Goal: Find specific page/section: Find specific page/section

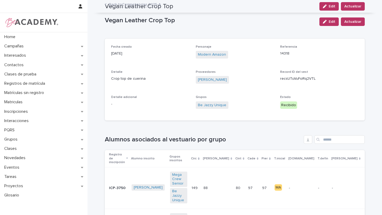
scroll to position [140, 0]
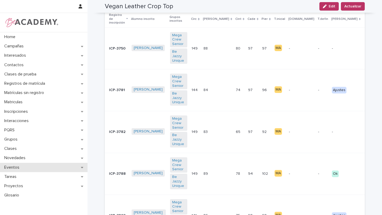
click at [47, 166] on div "Eventos" at bounding box center [44, 167] width 88 height 9
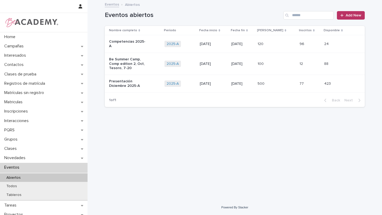
click at [154, 46] on div "Competencias 2025-A" at bounding box center [134, 43] width 51 height 13
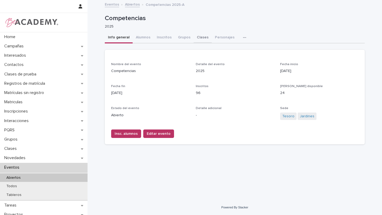
click at [201, 36] on button "Clases" at bounding box center [203, 37] width 18 height 11
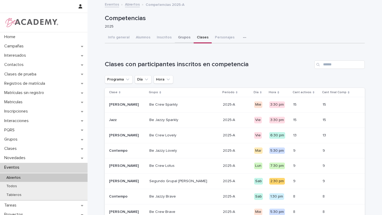
click at [182, 37] on button "Grupos" at bounding box center [184, 37] width 19 height 11
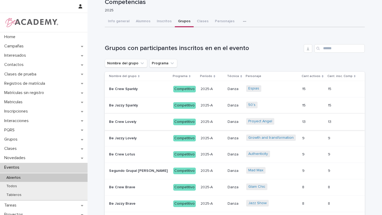
scroll to position [18, 0]
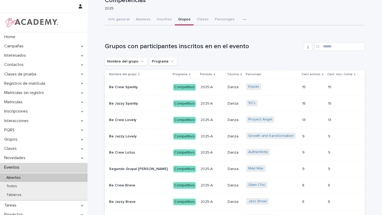
click at [129, 157] on div "Be Crew Lotus Be Crew Lotus" at bounding box center [139, 153] width 60 height 9
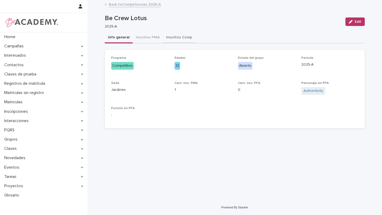
click at [166, 37] on button "Inscritos Comp" at bounding box center [179, 37] width 32 height 11
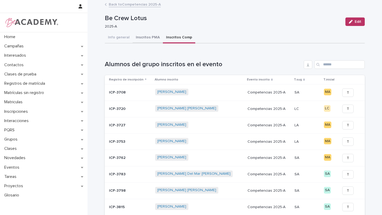
click at [144, 39] on button "Inscritos PMA" at bounding box center [148, 37] width 30 height 11
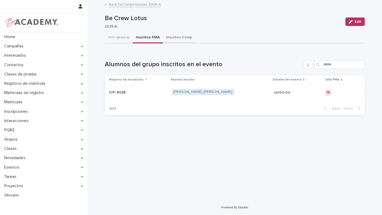
click at [167, 38] on button "Inscritos Comp" at bounding box center [179, 37] width 32 height 11
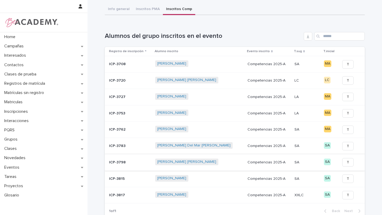
scroll to position [32, 0]
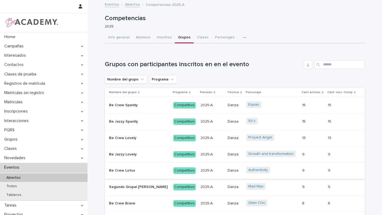
scroll to position [11, 0]
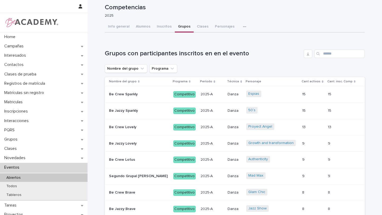
click at [139, 181] on td "Segundo Grupal [PERSON_NAME] Grupal [PERSON_NAME]" at bounding box center [138, 176] width 66 height 16
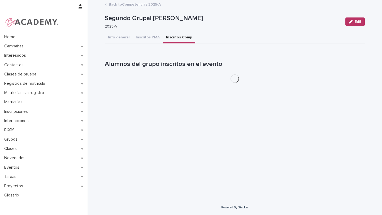
click at [167, 41] on button "Inscritos Comp" at bounding box center [179, 37] width 32 height 11
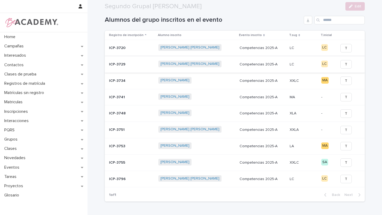
scroll to position [49, 0]
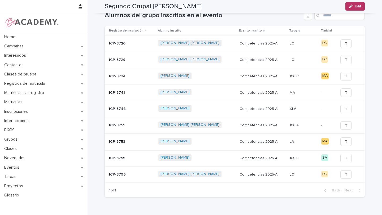
drag, startPoint x: 211, startPoint y: 172, endPoint x: 211, endPoint y: 143, distance: 28.7
click at [211, 161] on tbody "ICP-3720 [PERSON_NAME] [PERSON_NAME] Competencias 2025-A Competencias 2025-A LC…" at bounding box center [235, 110] width 260 height 148
click at [201, 195] on div "1 of 1 Back Next" at bounding box center [235, 190] width 260 height 13
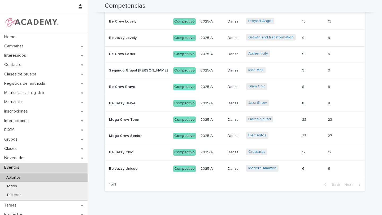
scroll to position [118, 0]
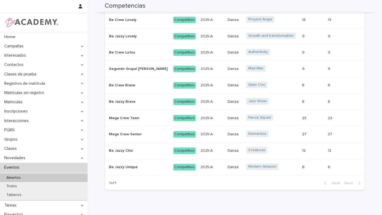
click at [129, 133] on p "Mega Crew Senior" at bounding box center [126, 134] width 34 height 6
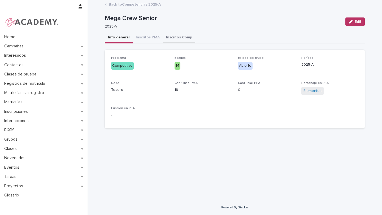
click at [172, 39] on button "Inscritos Comp" at bounding box center [179, 37] width 32 height 11
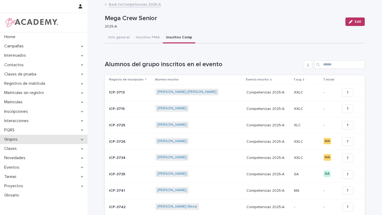
click at [17, 139] on p "Grupos" at bounding box center [12, 139] width 20 height 5
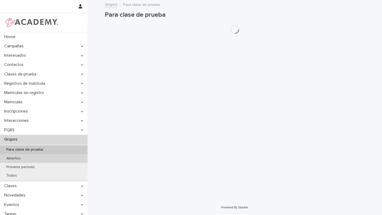
click at [20, 161] on div "Abiertos" at bounding box center [44, 158] width 88 height 9
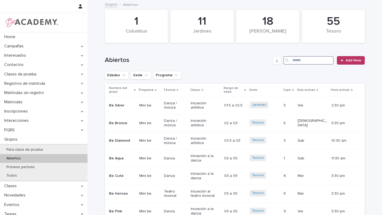
click at [314, 59] on input "Search" at bounding box center [308, 60] width 50 height 8
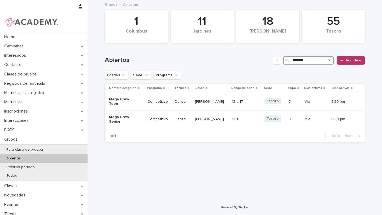
type input "*********"
click at [126, 122] on p "Mega Crew Senior" at bounding box center [123, 119] width 29 height 9
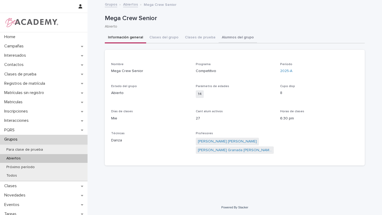
click at [236, 36] on button "Alumnos del grupo" at bounding box center [238, 37] width 38 height 11
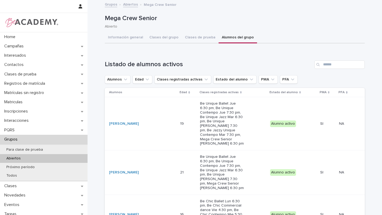
click at [116, 95] on p "Alumnos" at bounding box center [115, 93] width 13 height 6
click at [266, 63] on h1 "Listado de alumnos activos" at bounding box center [208, 65] width 207 height 8
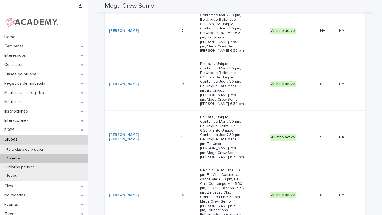
scroll to position [1012, 0]
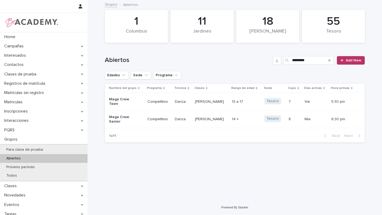
click at [138, 95] on td "Mega Crew Teen" at bounding box center [125, 102] width 41 height 18
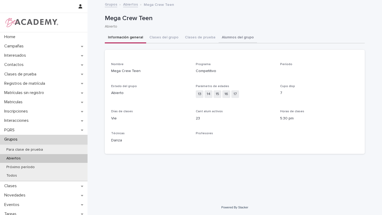
click at [238, 36] on button "Alumnos del grupo" at bounding box center [238, 37] width 38 height 11
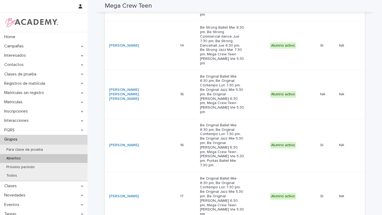
scroll to position [624, 0]
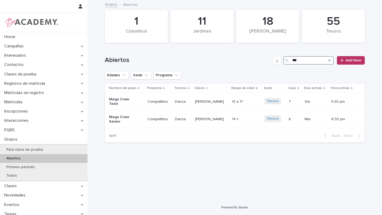
click at [302, 59] on input "***" at bounding box center [308, 60] width 50 height 8
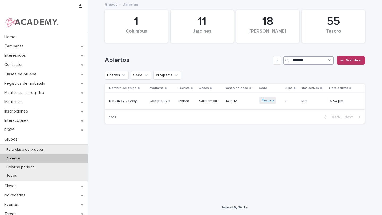
type input "********"
click at [219, 107] on td "Contempo" at bounding box center [210, 101] width 26 height 16
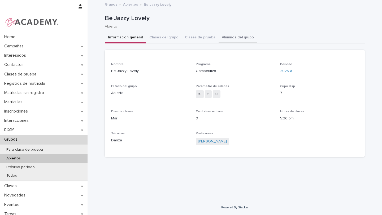
click at [226, 38] on button "Alumnos del grupo" at bounding box center [238, 37] width 38 height 11
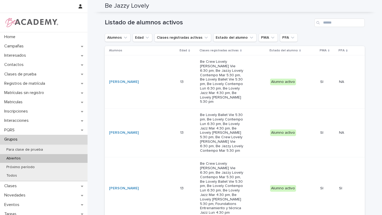
scroll to position [42, 0]
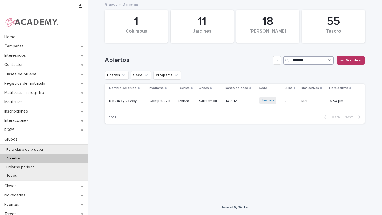
click at [313, 60] on input "********" at bounding box center [308, 60] width 50 height 8
type input "********"
click at [193, 105] on div "Danza" at bounding box center [186, 101] width 17 height 9
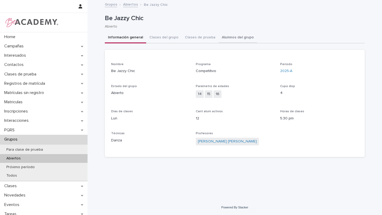
click at [239, 38] on button "Alumnos del grupo" at bounding box center [238, 37] width 38 height 11
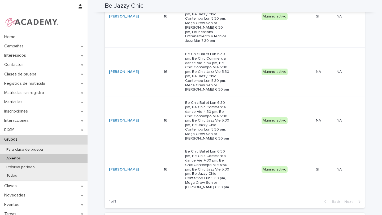
scroll to position [572, 0]
